Goal: Transaction & Acquisition: Purchase product/service

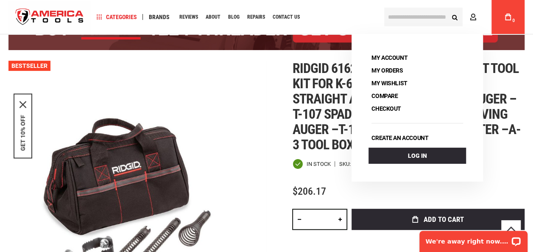
scroll to position [78, 0]
click at [347, 14] on div "Navigation Categories Plumbing Tools Drain Cleaning Diagnostics Pressing Diagno…" at bounding box center [234, 17] width 287 height 34
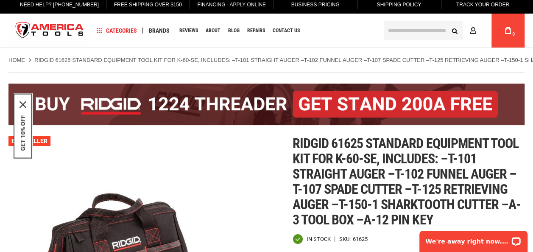
scroll to position [0, 0]
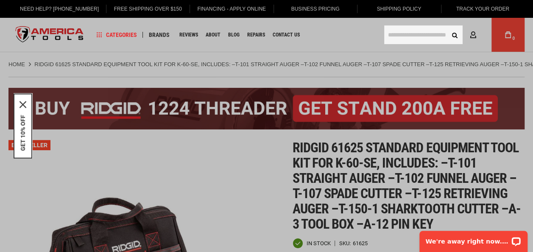
click at [407, 32] on input "text" at bounding box center [423, 34] width 78 height 19
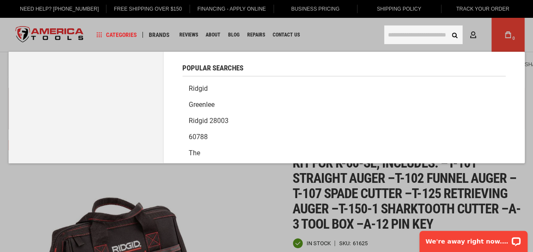
paste input "**********"
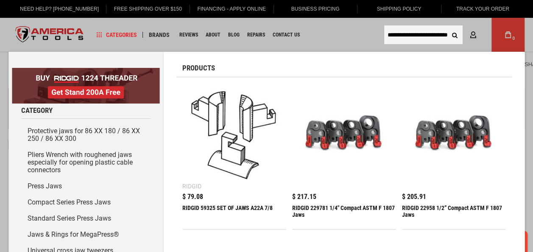
type input "**********"
click at [232, 126] on img at bounding box center [233, 135] width 95 height 95
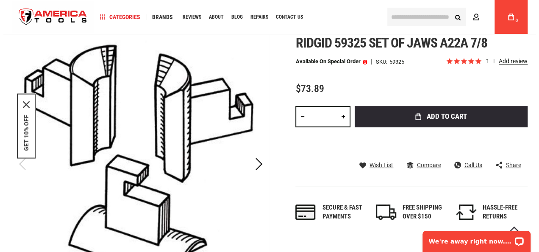
scroll to position [86, 0]
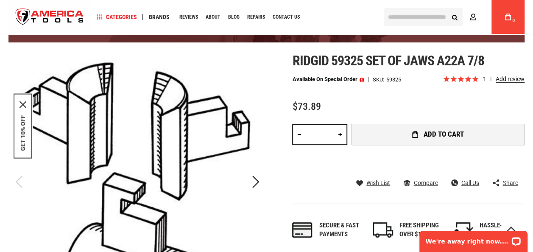
click at [469, 130] on button "Add to Cart" at bounding box center [437, 134] width 173 height 21
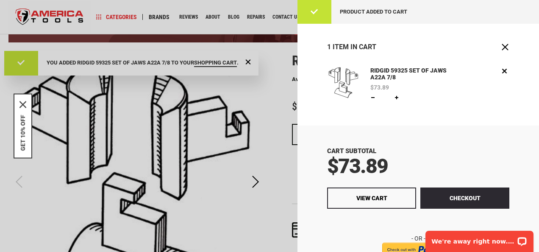
scroll to position [0, 0]
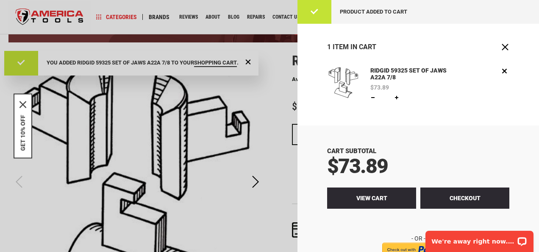
click at [391, 194] on link "View Cart" at bounding box center [371, 197] width 89 height 21
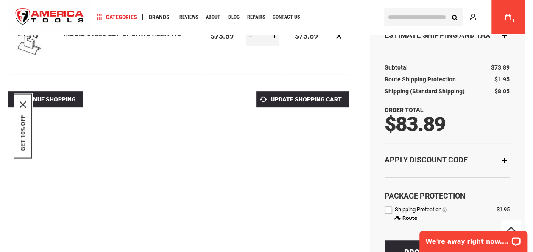
scroll to position [163, 0]
